Goal: Find specific page/section: Find specific page/section

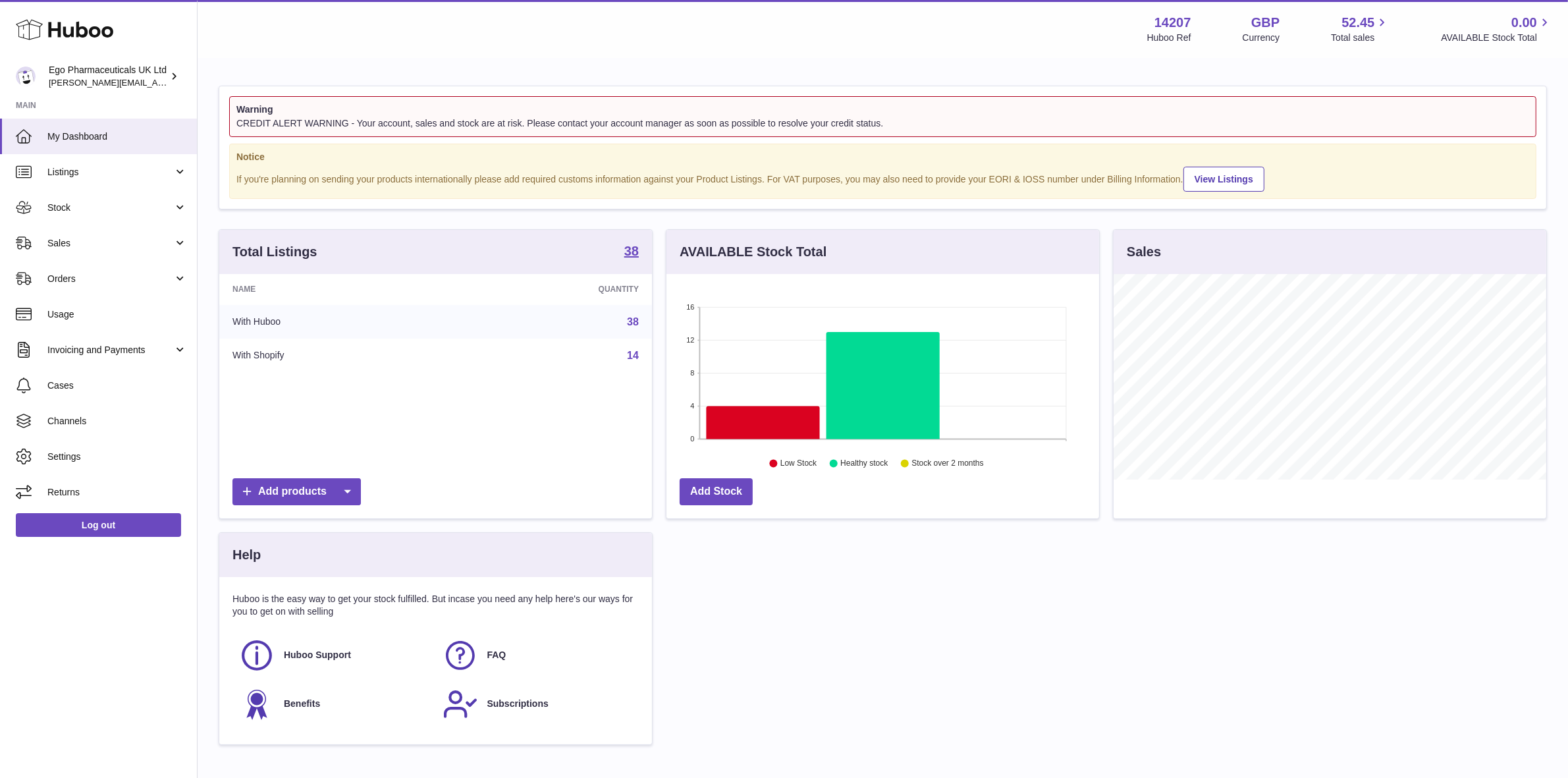
scroll to position [205, 432]
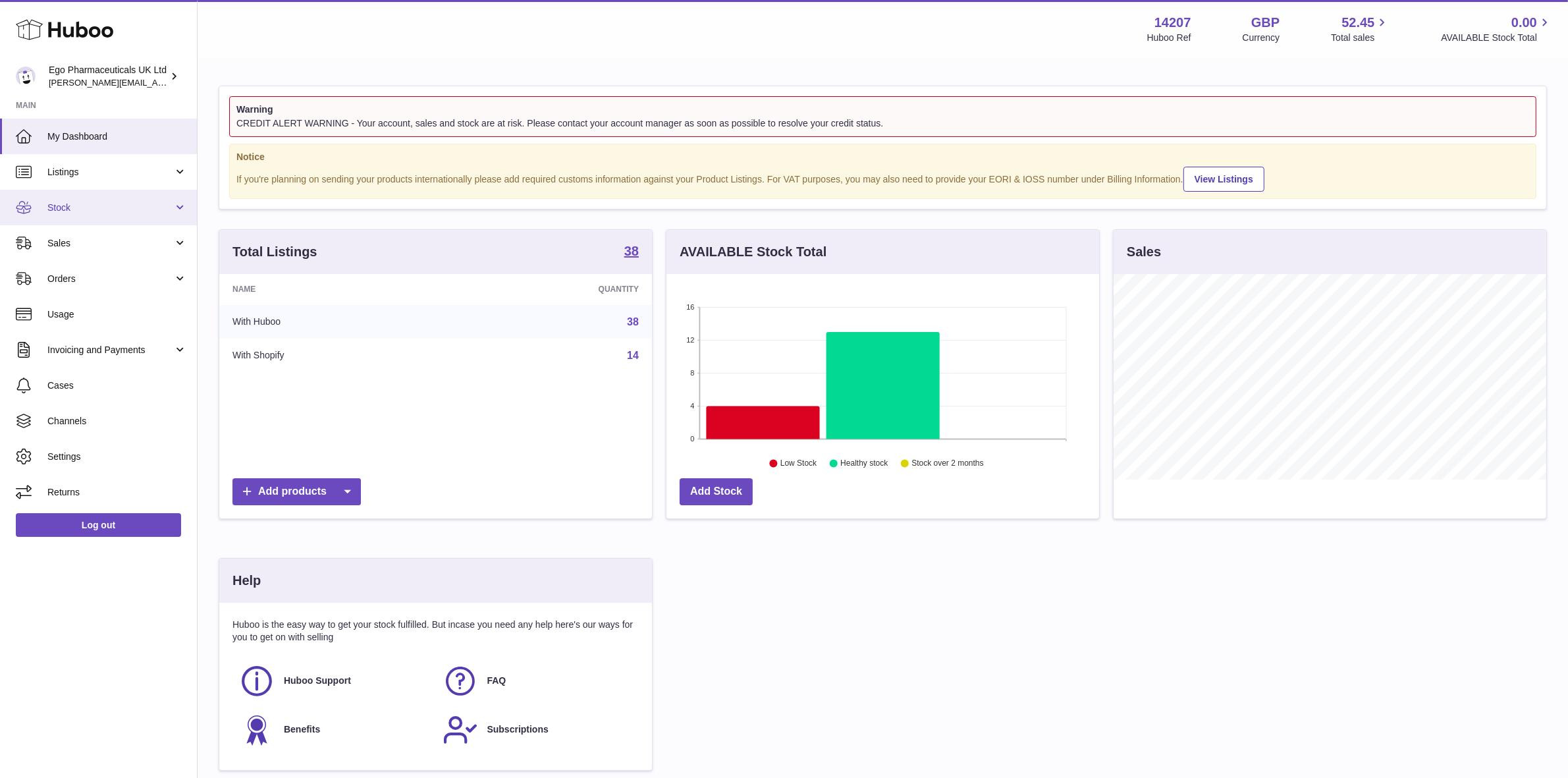
click at [63, 206] on span "Stock" at bounding box center [110, 208] width 126 height 13
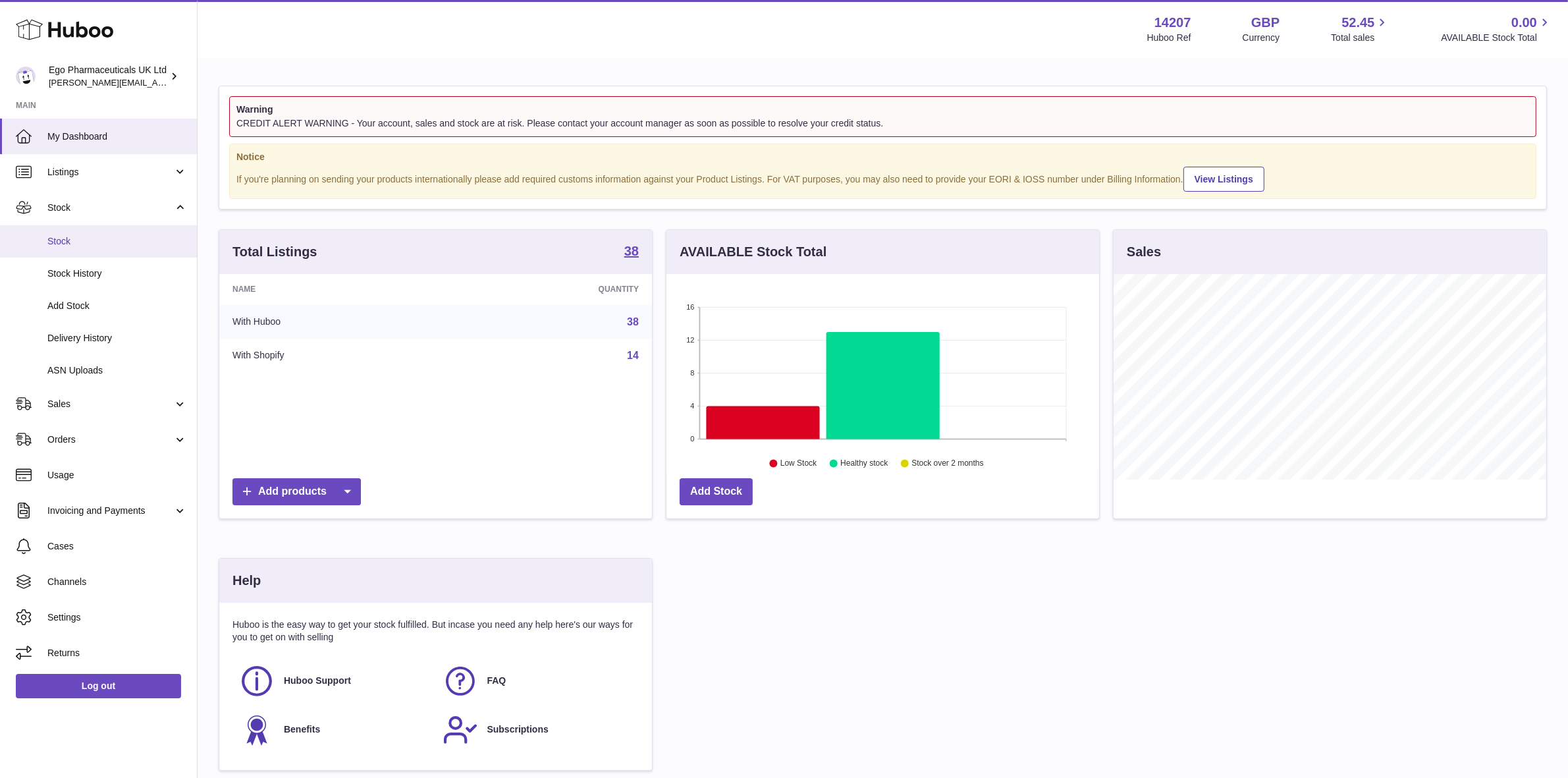
click at [60, 235] on span "Stock" at bounding box center [117, 241] width 140 height 13
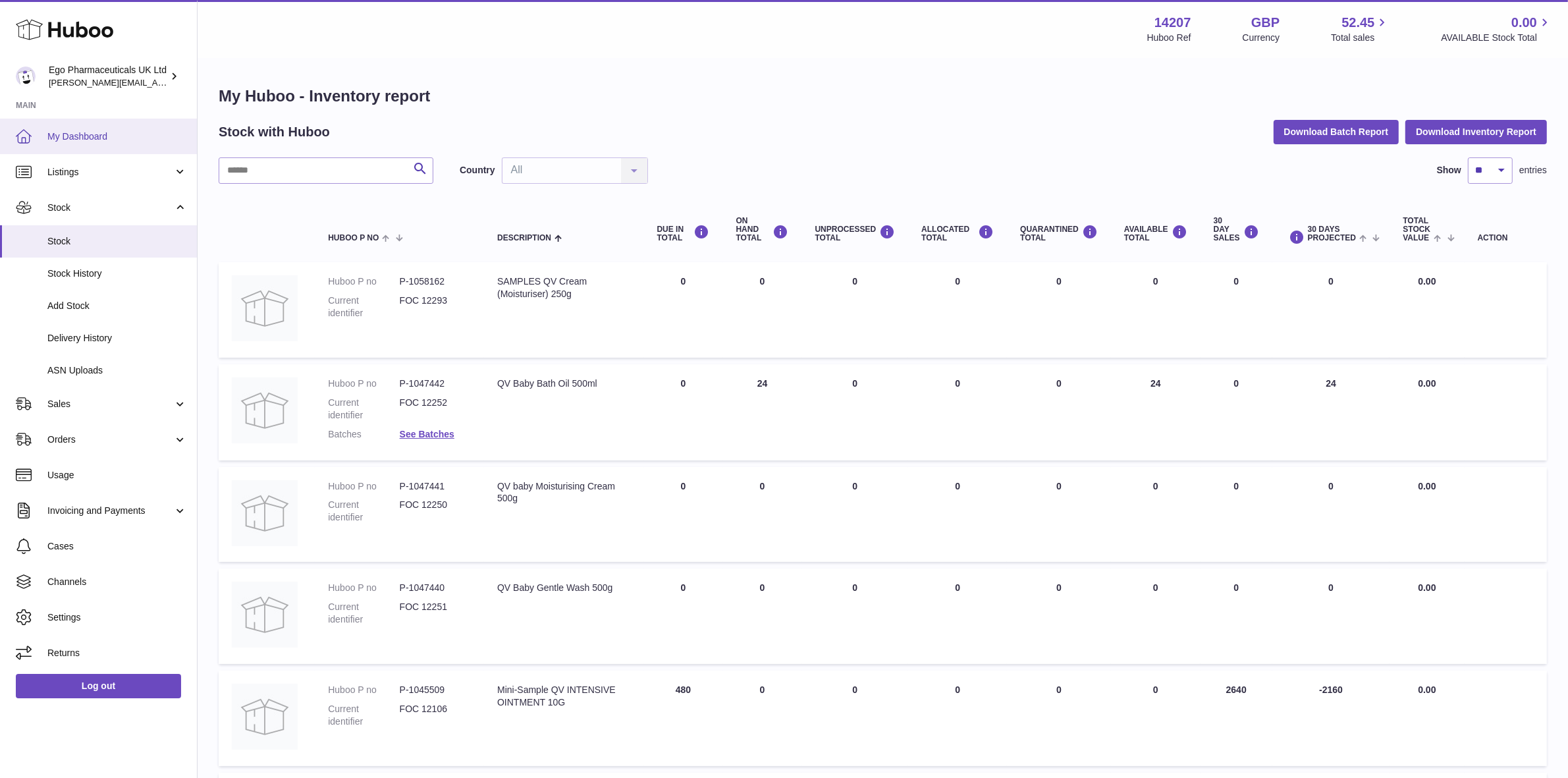
click at [101, 135] on span "My Dashboard" at bounding box center [117, 136] width 140 height 13
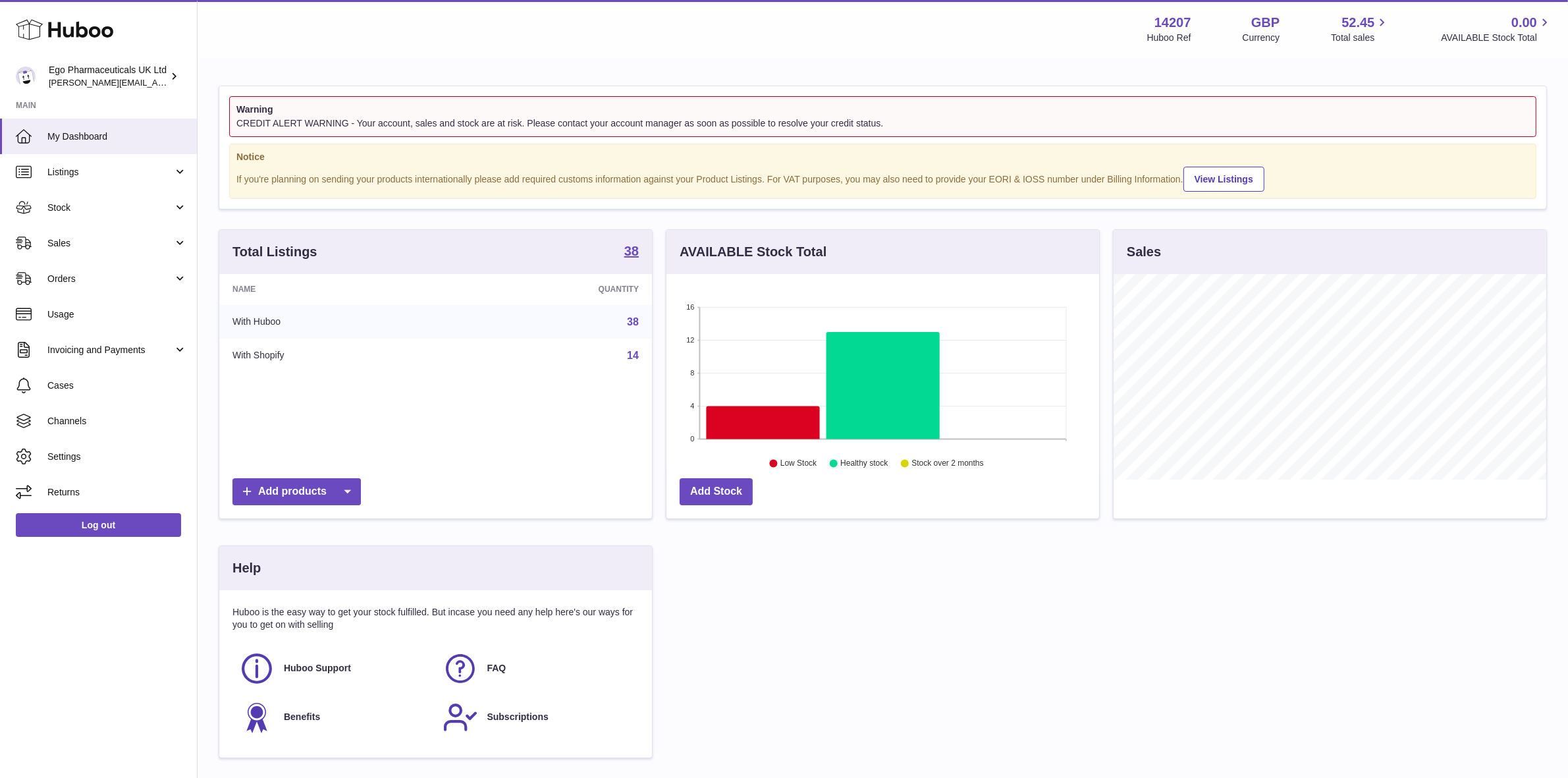
scroll to position [205, 432]
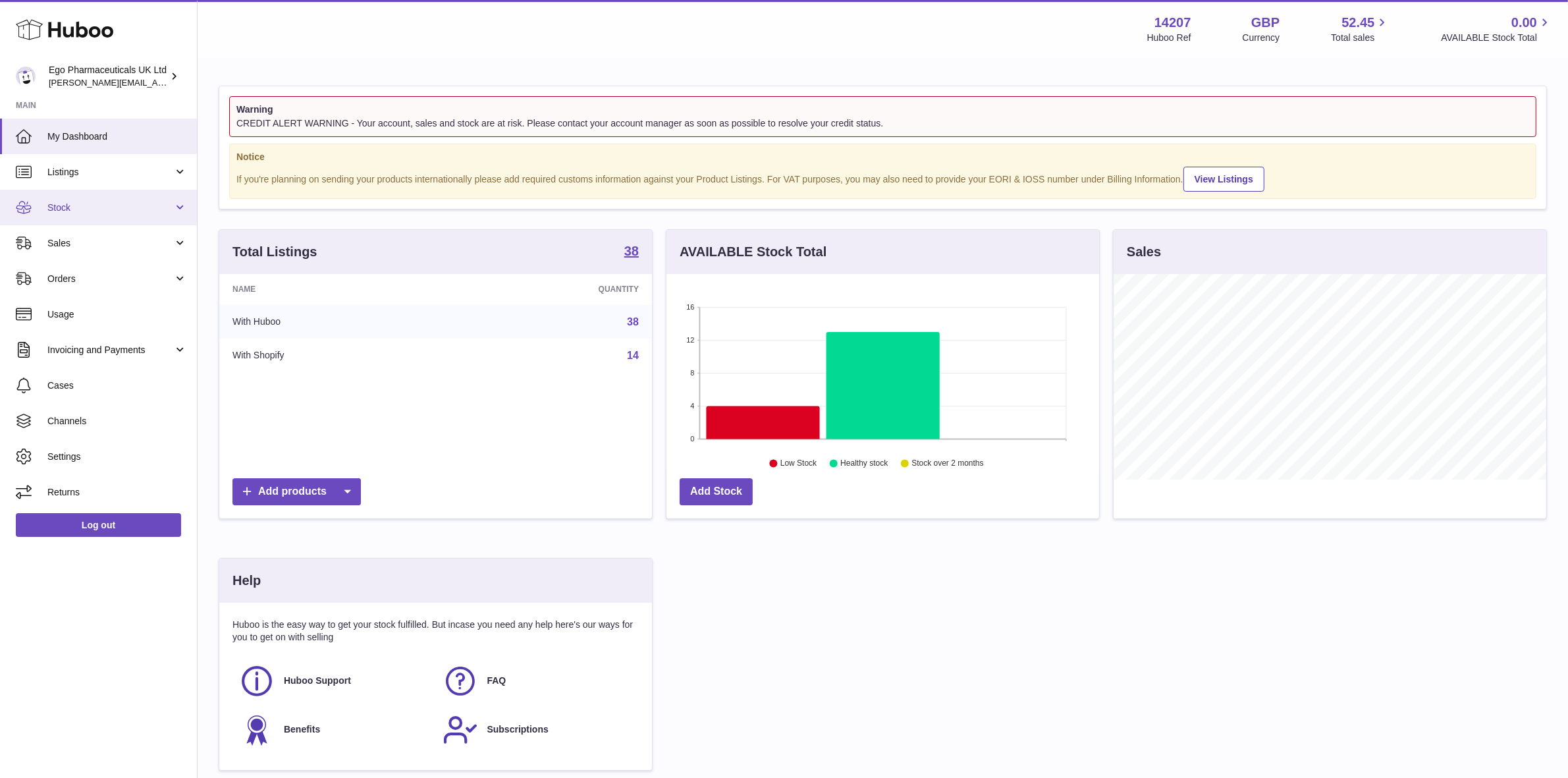
click at [50, 204] on span "Stock" at bounding box center [110, 208] width 126 height 13
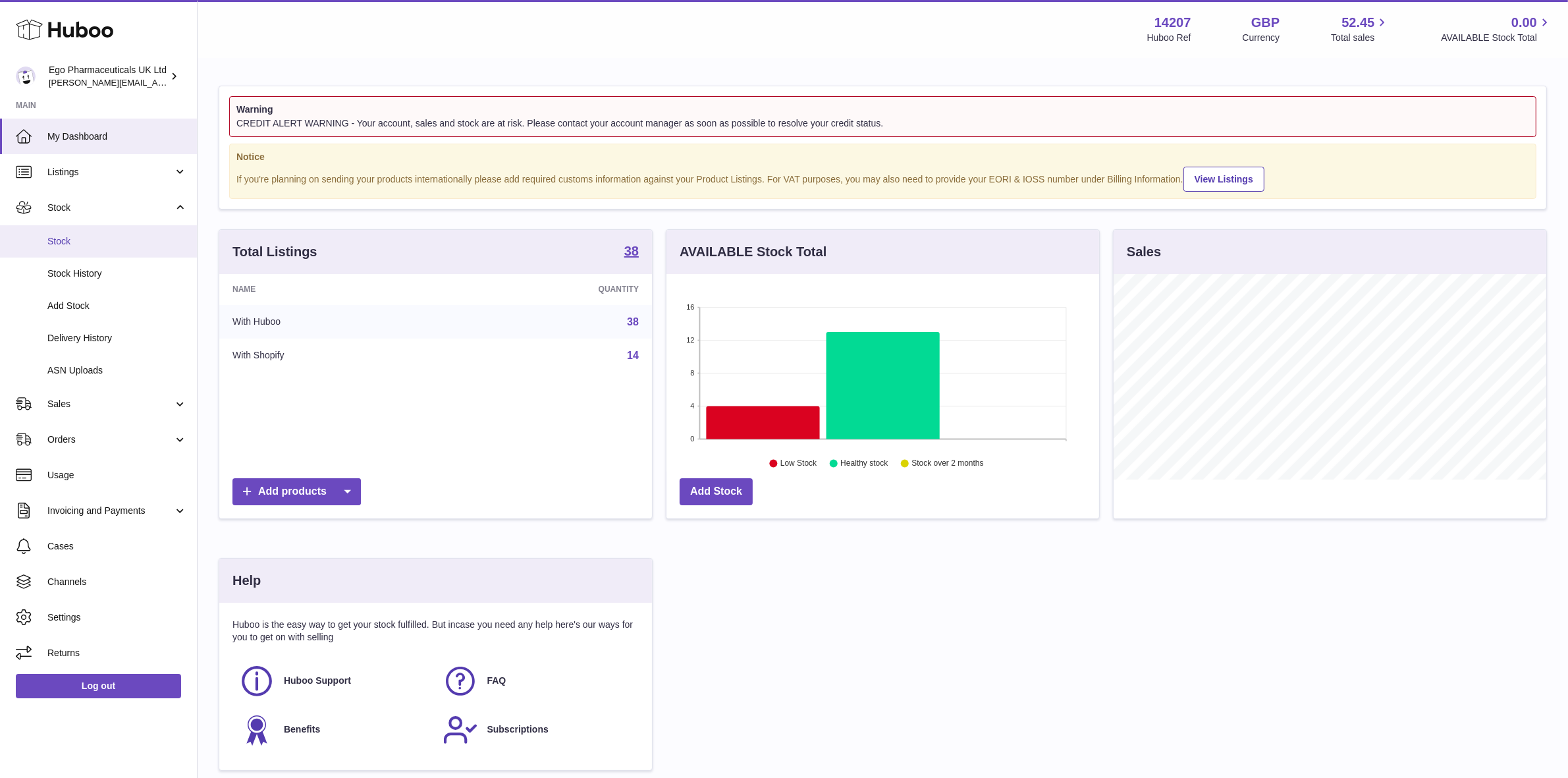
click at [59, 238] on span "Stock" at bounding box center [117, 241] width 140 height 13
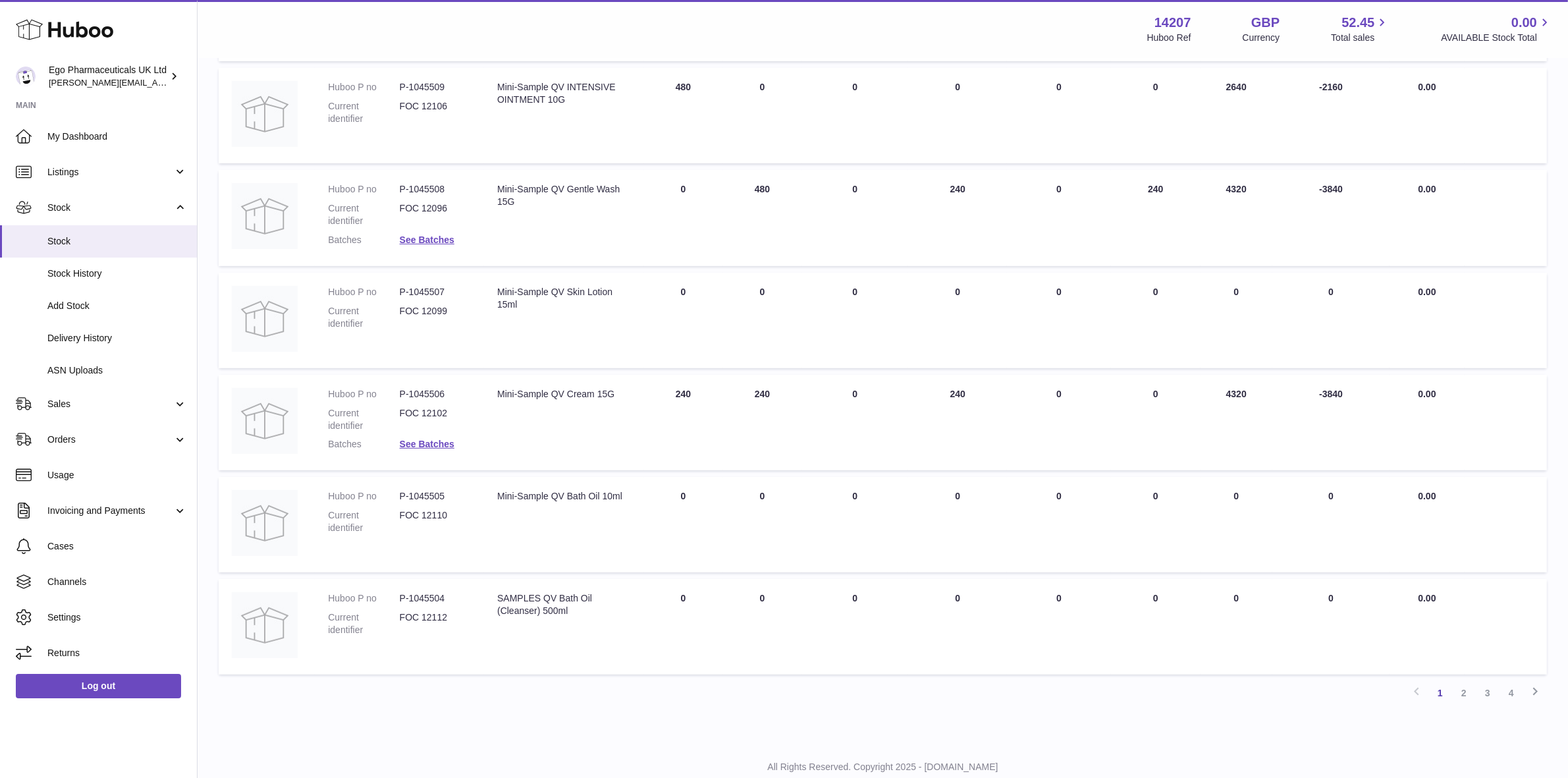
scroll to position [644, 0]
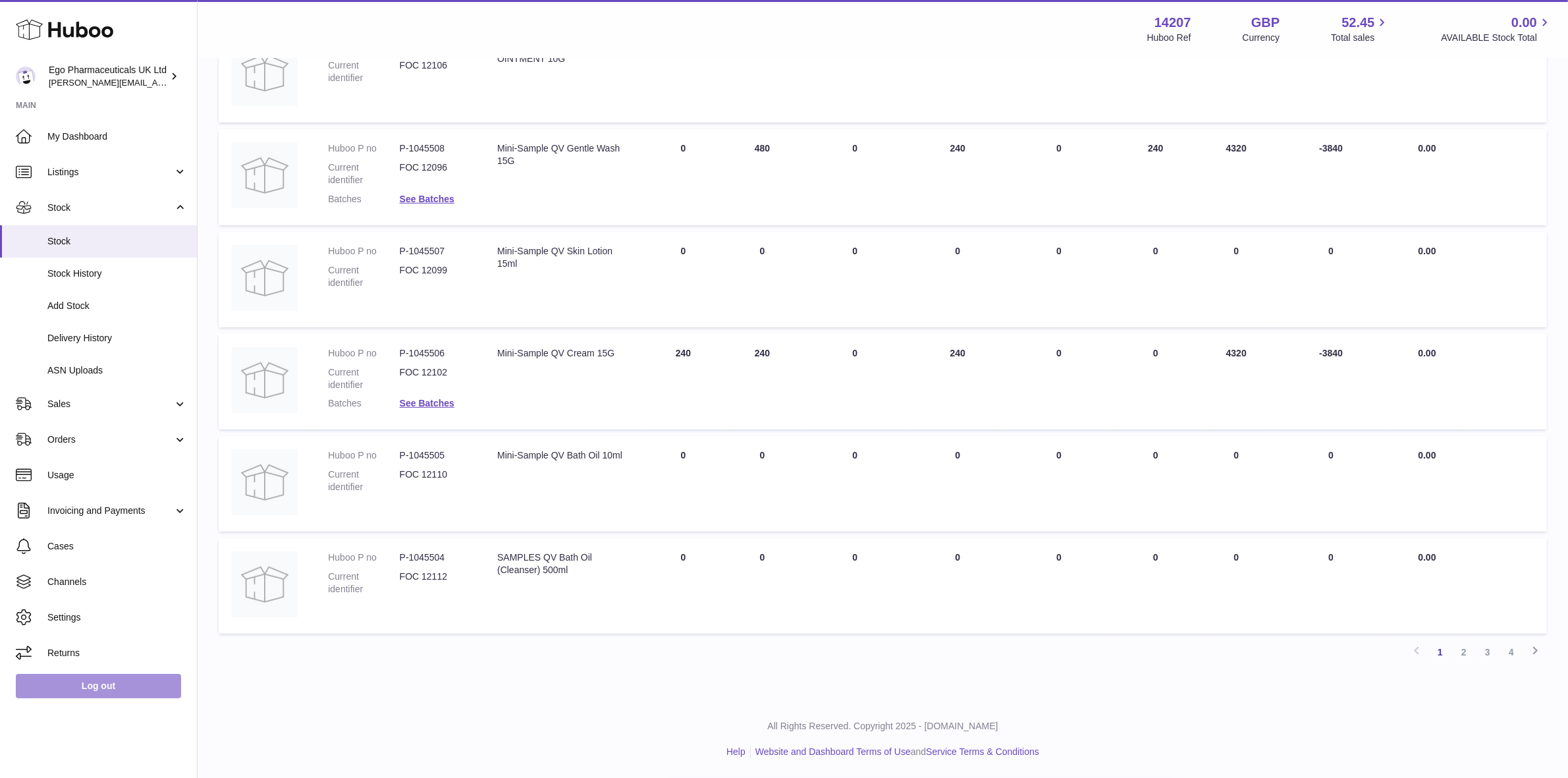
click at [56, 682] on link "Log out" at bounding box center [98, 686] width 165 height 24
